Goal: Information Seeking & Learning: Learn about a topic

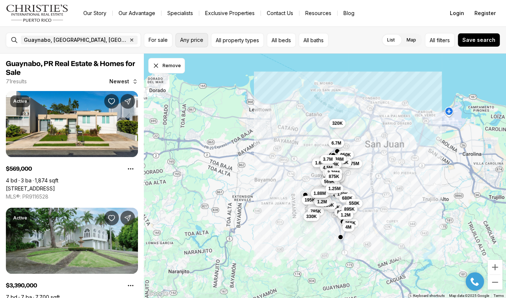
click at [201, 41] on span "Any price" at bounding box center [191, 40] width 23 height 6
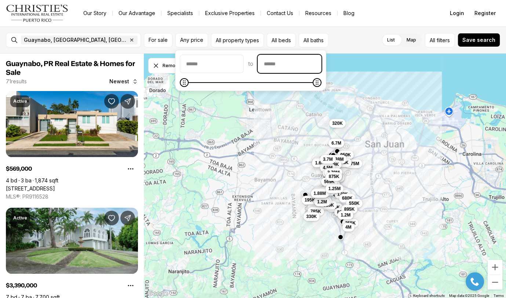
click at [308, 62] on input "priceMax" at bounding box center [289, 64] width 63 height 18
type input "********"
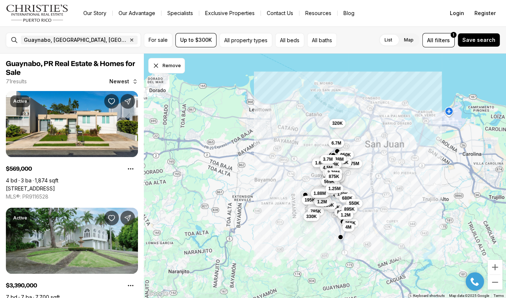
click at [381, 65] on div "3.75M 950K 735K 895K 1.38M 320K 6.7M 1.5M 999K 1.75M 1.75M 365K 1.7M 145K 170K …" at bounding box center [325, 176] width 362 height 245
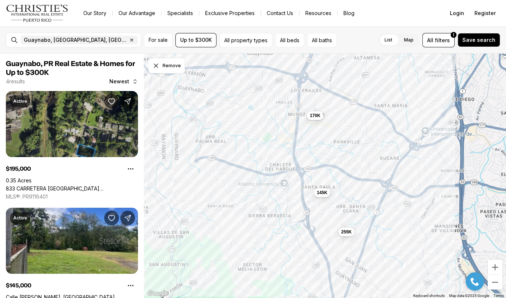
drag, startPoint x: 294, startPoint y: 154, endPoint x: 362, endPoint y: 161, distance: 68.2
click at [362, 161] on div "145K 170K 255K" at bounding box center [325, 176] width 362 height 245
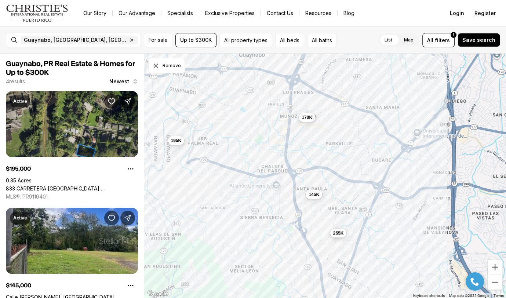
click at [339, 232] on span "255K" at bounding box center [338, 233] width 11 height 6
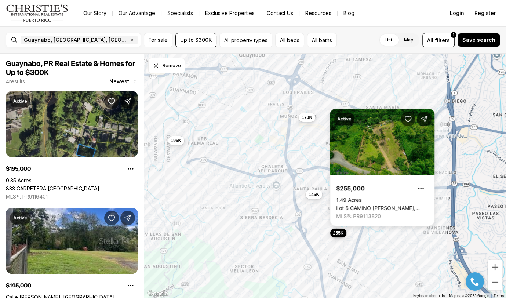
click at [339, 231] on span "255K" at bounding box center [338, 233] width 11 height 6
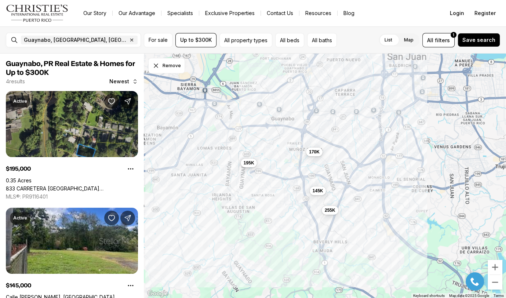
click at [251, 163] on span "195K" at bounding box center [248, 163] width 11 height 6
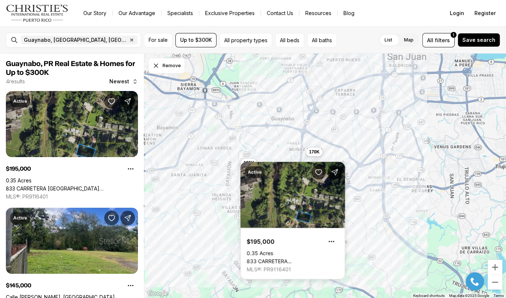
click at [251, 163] on div "Active $195,000 0.35 Acres [STREET_ADDRESS][PERSON_NAME] MLS®: PR9116401" at bounding box center [292, 220] width 105 height 117
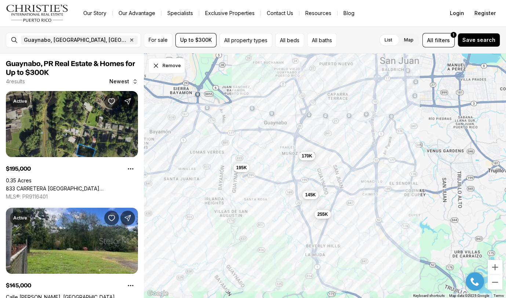
drag, startPoint x: 336, startPoint y: 167, endPoint x: 329, endPoint y: 171, distance: 8.9
click at [329, 171] on div "145K 170K 255K 195K" at bounding box center [325, 176] width 362 height 245
click at [202, 38] on span "Up to $300K" at bounding box center [196, 40] width 32 height 6
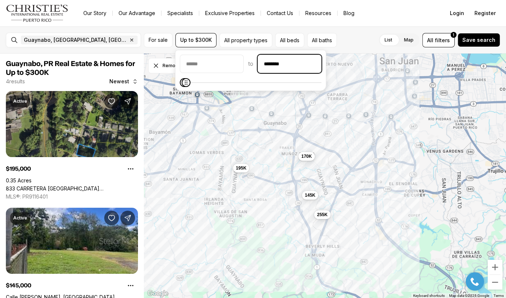
drag, startPoint x: 340, startPoint y: 65, endPoint x: 248, endPoint y: 67, distance: 91.8
click at [258, 67] on input "********" at bounding box center [289, 64] width 63 height 18
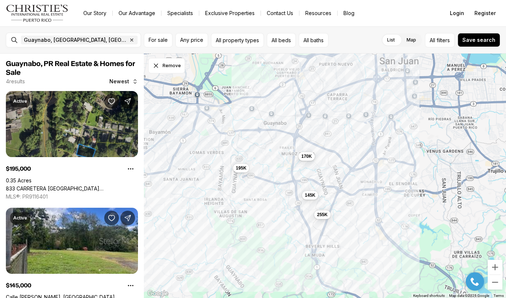
click at [362, 35] on div "List Map List Map All filters Save search" at bounding box center [415, 40] width 169 height 14
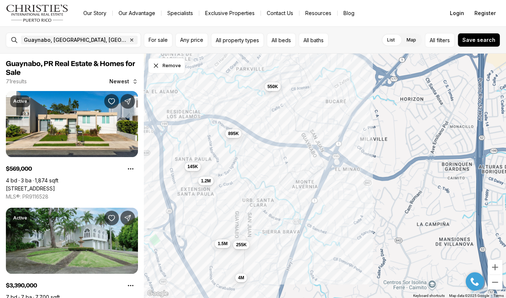
drag, startPoint x: 248, startPoint y: 180, endPoint x: 406, endPoint y: 228, distance: 164.9
click at [406, 228] on div "145K 255K 1.5M 4M 550K 895K 1.2M" at bounding box center [325, 176] width 362 height 245
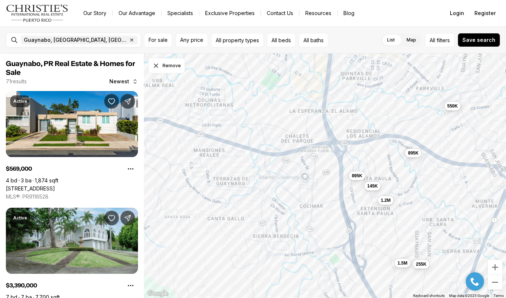
drag, startPoint x: 250, startPoint y: 177, endPoint x: 482, endPoint y: 209, distance: 234.8
click at [482, 209] on div "145K 255K 1.5M 550K 895K 1.2M 895K" at bounding box center [325, 176] width 362 height 245
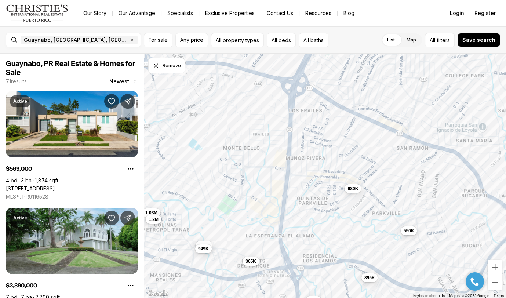
click at [284, 298] on div "145K 255K 1.5M 550K 895K 1.2M 895K 1.03M 365K 1.2M 680K 625K 4M 949K 1.28M" at bounding box center [325, 176] width 362 height 245
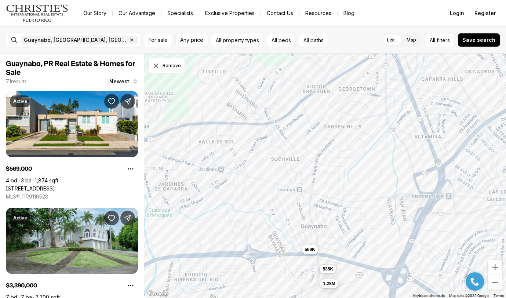
click at [413, 298] on div "550K 895K 895K 365K 1.2M 680K 625K 949K 569K 535K 465K 170K 1.25M 12.5M 1.28M 8…" at bounding box center [325, 176] width 362 height 245
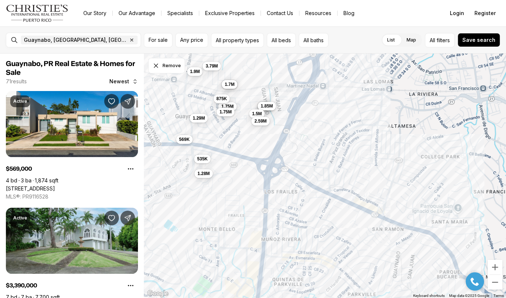
drag, startPoint x: 378, startPoint y: 242, endPoint x: 239, endPoint y: 120, distance: 184.9
click at [239, 120] on div "569K 535K 1.28M 1.38M 895K 1.5M 900K 2.4M 1.85M 1.75M 1.9M 1.75M 3.79M 1.5M 1.7…" at bounding box center [325, 176] width 362 height 245
